Goal: Information Seeking & Learning: Understand process/instructions

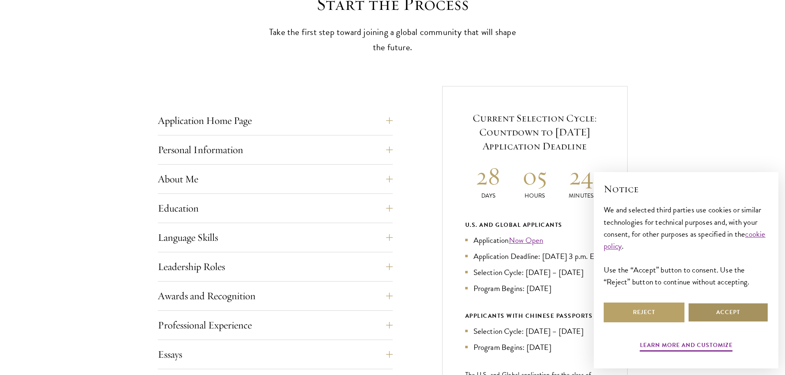
click at [705, 316] on button "Accept" at bounding box center [728, 313] width 81 height 20
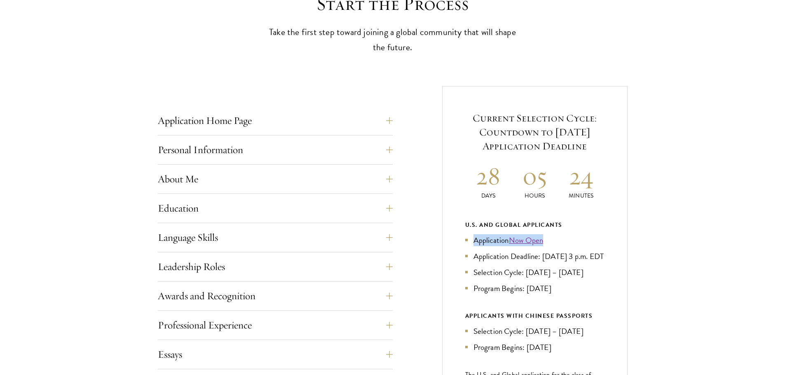
drag, startPoint x: 464, startPoint y: 230, endPoint x: 579, endPoint y: 230, distance: 115.4
click at [576, 230] on div "Current Selection Cycle: Countdown to [DATE] Application Deadline 28 Days 05 Ho…" at bounding box center [534, 289] width 185 height 407
click at [580, 230] on div "U.S. and Global Applicants Application Now Open Application Deadline: [DATE] 3 …" at bounding box center [534, 257] width 139 height 75
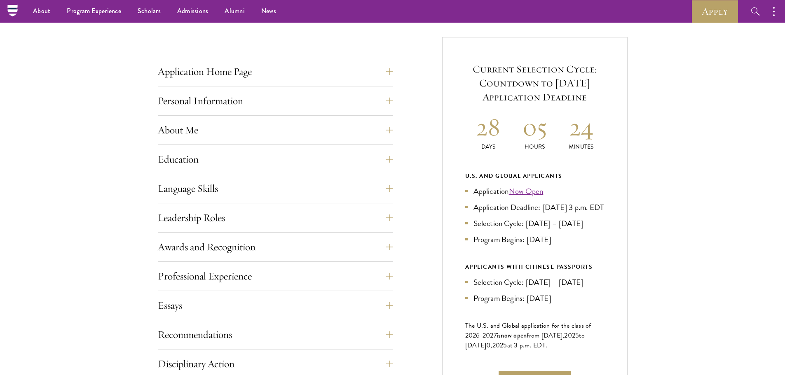
scroll to position [247, 0]
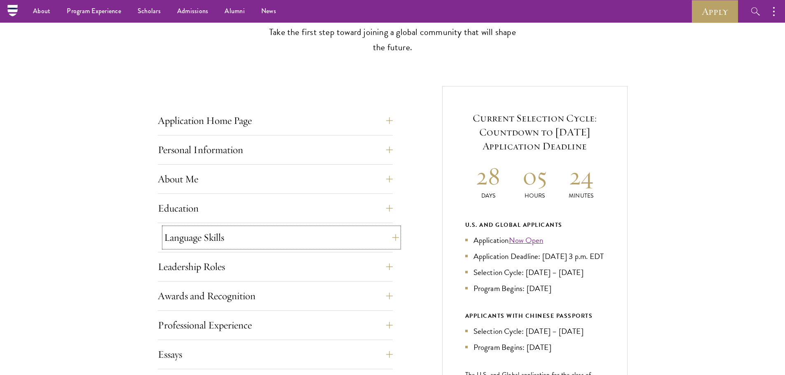
click at [246, 231] on button "Language Skills" at bounding box center [281, 238] width 235 height 20
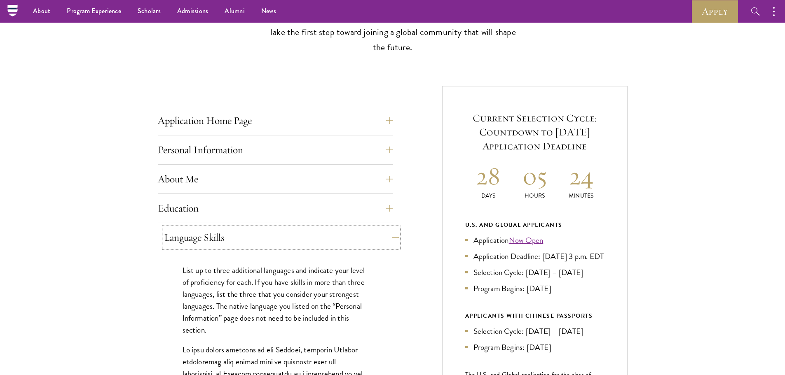
click at [246, 231] on button "Language Skills" at bounding box center [281, 238] width 235 height 20
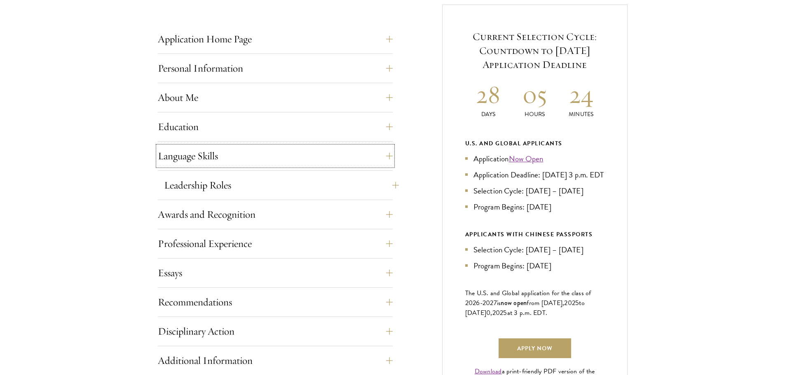
scroll to position [330, 0]
click at [226, 141] on div "Application Home Page The online application form must be completed in English.…" at bounding box center [275, 260] width 235 height 464
click at [226, 136] on button "Education" at bounding box center [281, 126] width 235 height 20
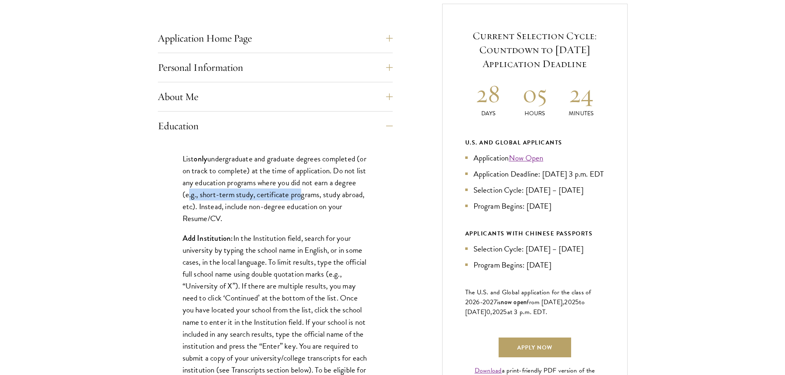
drag, startPoint x: 208, startPoint y: 190, endPoint x: 339, endPoint y: 196, distance: 131.6
click at [337, 196] on p "List only undergraduate and graduate degrees completed (or on track to complete…" at bounding box center [275, 189] width 185 height 72
click at [299, 201] on p "List only undergraduate and graduate degrees completed (or on track to complete…" at bounding box center [275, 189] width 185 height 72
click at [319, 200] on p "List only undergraduate and graduate degrees completed (or on track to complete…" at bounding box center [275, 189] width 185 height 72
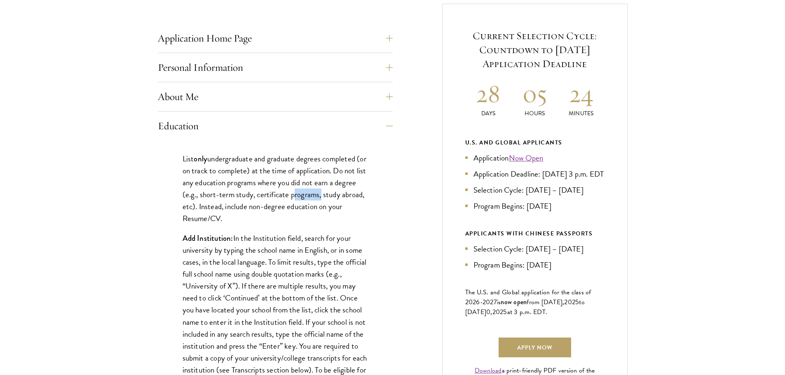
click at [319, 200] on p "List only undergraduate and graduate degrees completed (or on track to complete…" at bounding box center [275, 189] width 185 height 72
drag, startPoint x: 186, startPoint y: 208, endPoint x: 243, endPoint y: 206, distance: 56.9
click at [239, 206] on p "List only undergraduate and graduate degrees completed (or on track to complete…" at bounding box center [275, 189] width 185 height 72
click at [276, 209] on p "List only undergraduate and graduate degrees completed (or on track to complete…" at bounding box center [275, 189] width 185 height 72
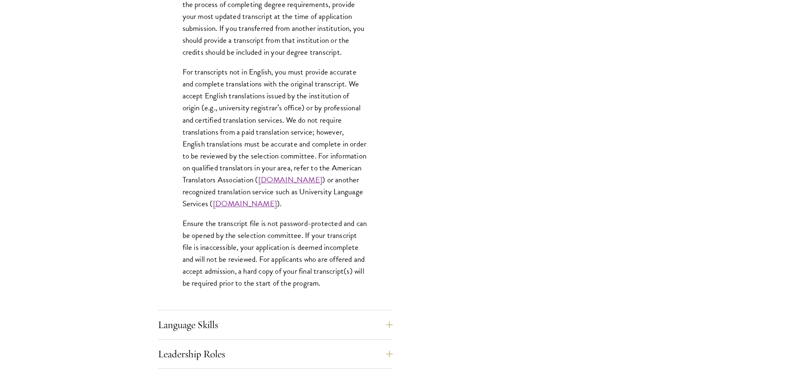
scroll to position [1318, 0]
